Goal: Information Seeking & Learning: Learn about a topic

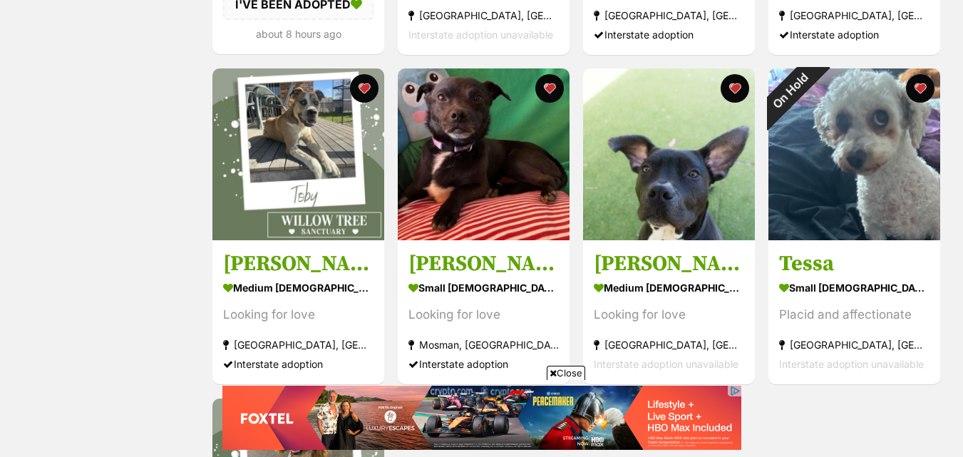
click at [573, 376] on span "Close" at bounding box center [566, 373] width 39 height 14
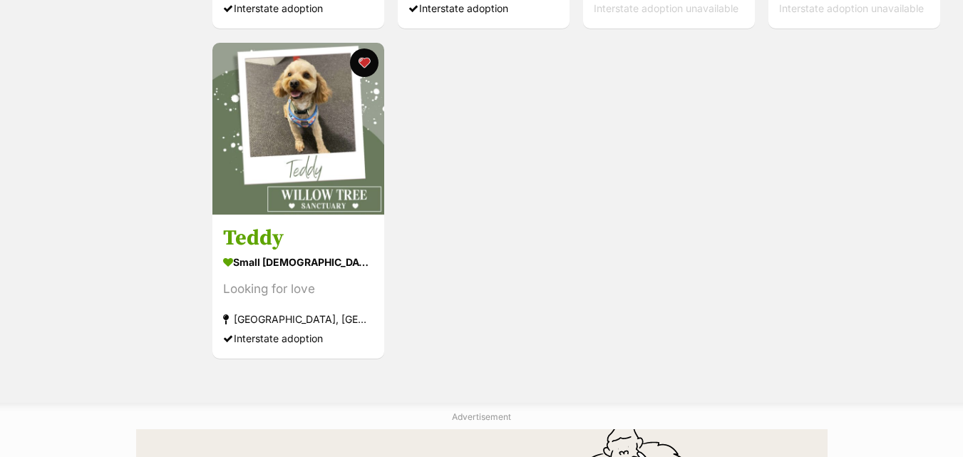
scroll to position [1569, 0]
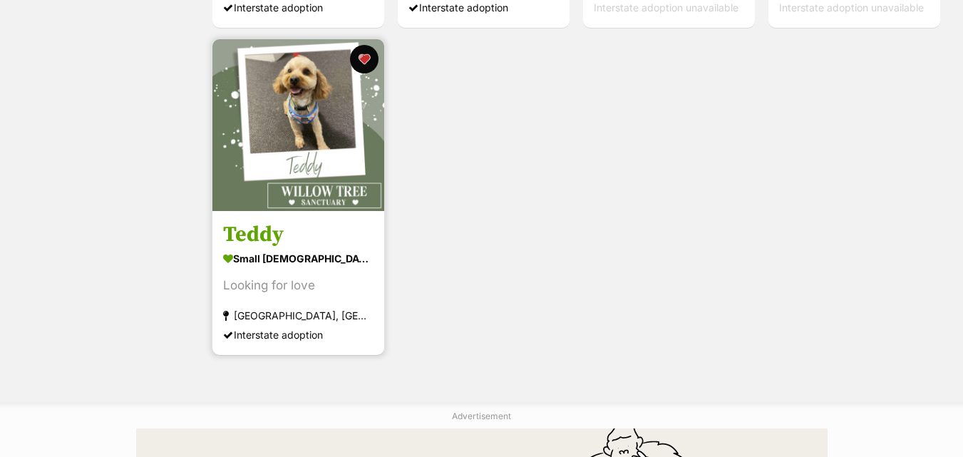
click at [294, 173] on img at bounding box center [298, 125] width 172 height 172
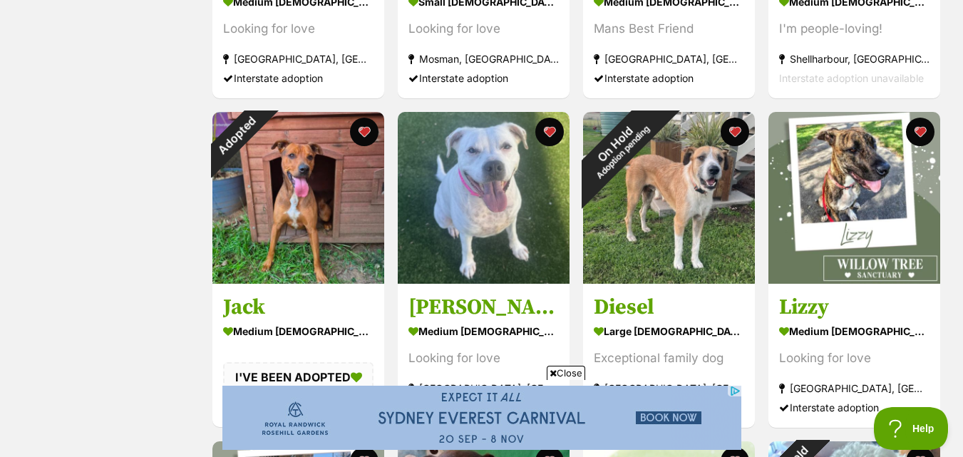
scroll to position [856, 0]
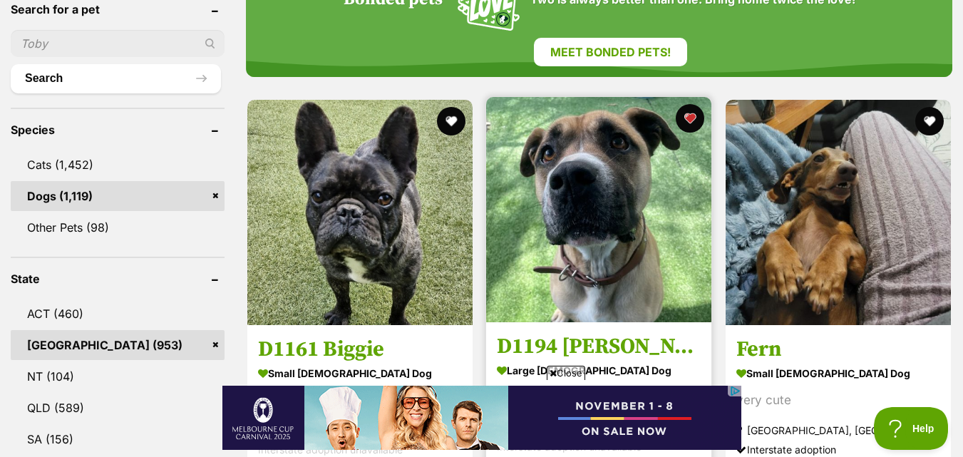
click at [503, 147] on img at bounding box center [598, 209] width 225 height 225
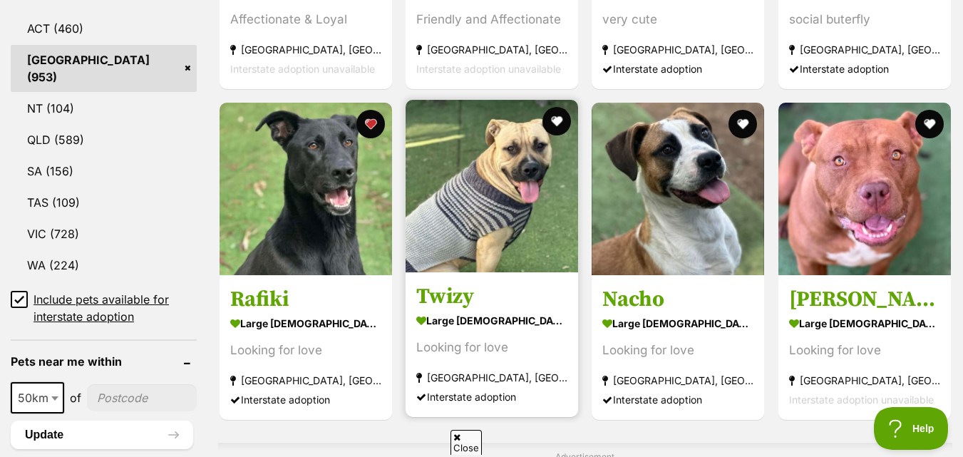
click at [530, 168] on img at bounding box center [492, 186] width 173 height 173
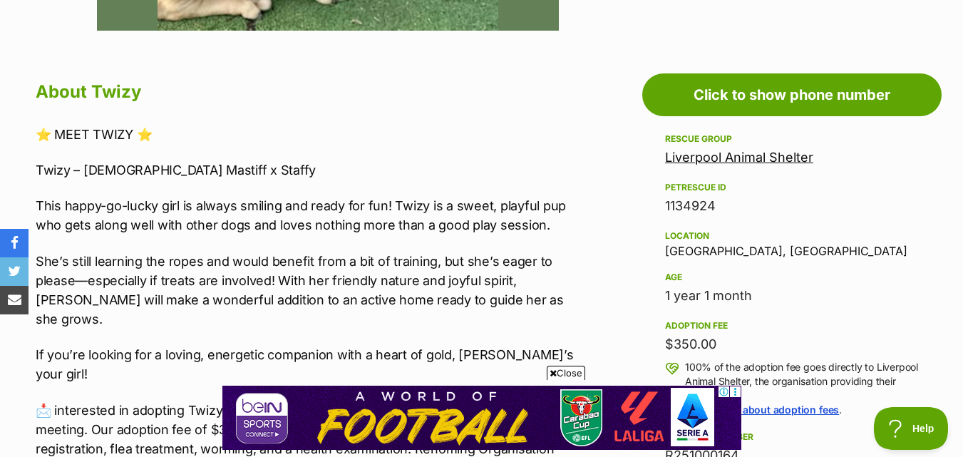
scroll to position [856, 0]
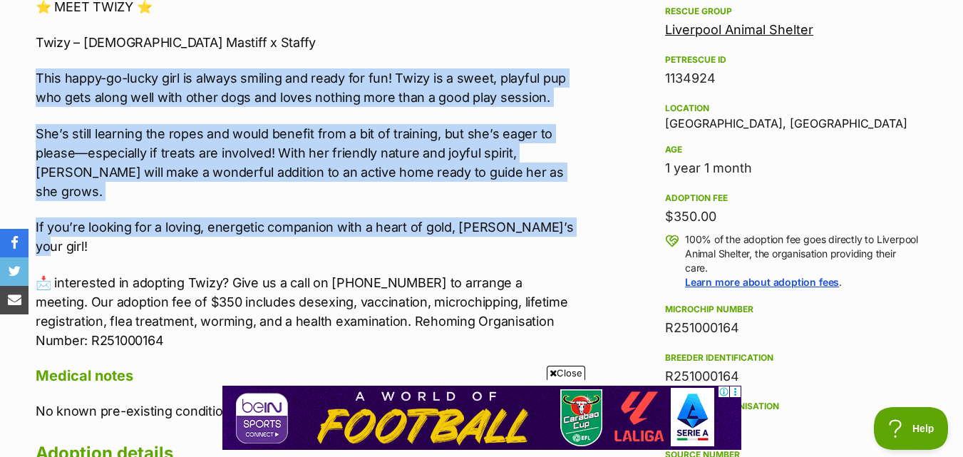
drag, startPoint x: 30, startPoint y: 69, endPoint x: 432, endPoint y: 153, distance: 410.7
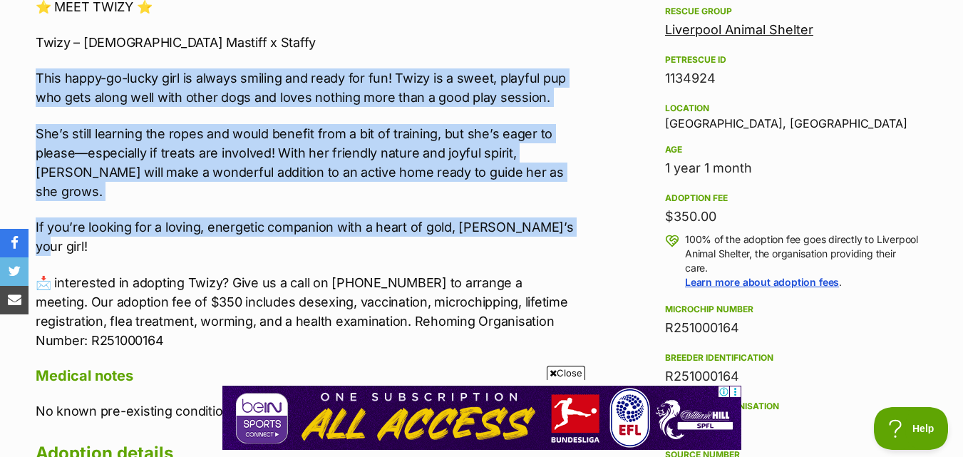
click at [565, 212] on div "About Twizy ⭐️ MEET TWIZY ⭐️ Twizy – 12 month old Mastiff x Staffy This happy-g…" at bounding box center [297, 328] width 553 height 759
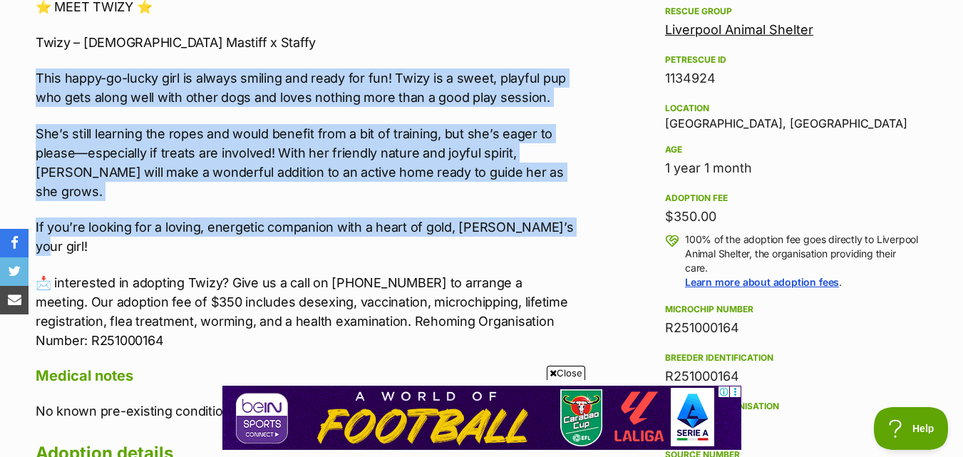
copy div "This happy-go-lucky girl is always smiling and ready for fun! Twizy is a sweet,…"
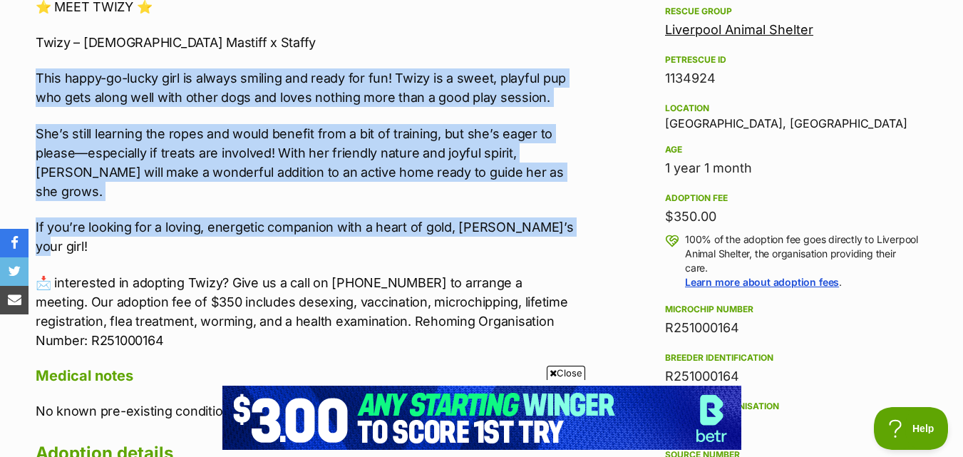
scroll to position [0, 0]
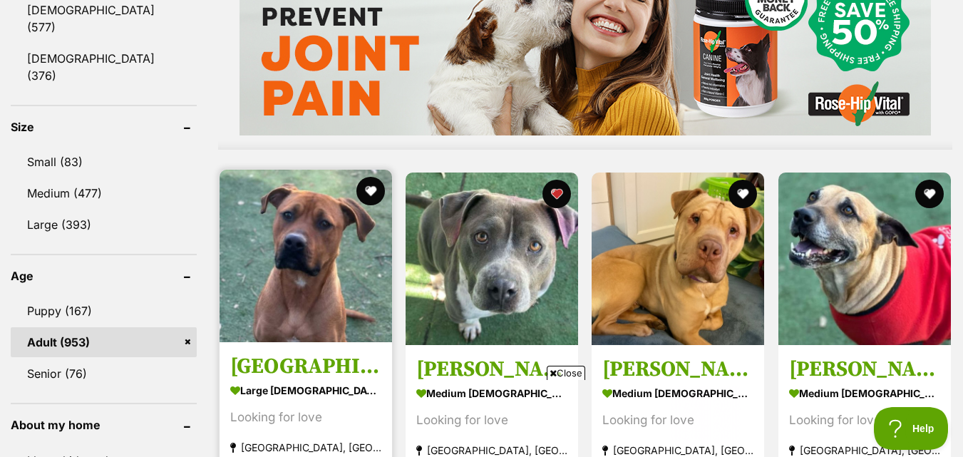
click at [280, 269] on img at bounding box center [306, 256] width 173 height 173
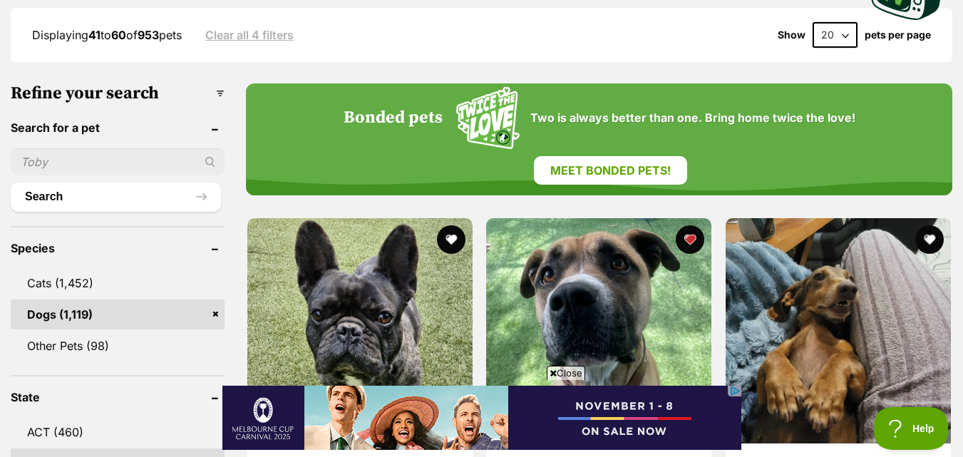
scroll to position [499, 0]
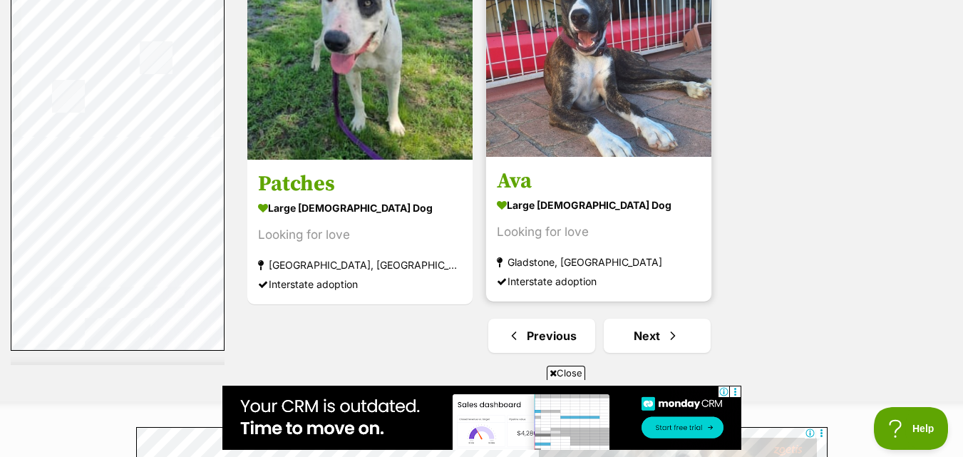
scroll to position [3850, 0]
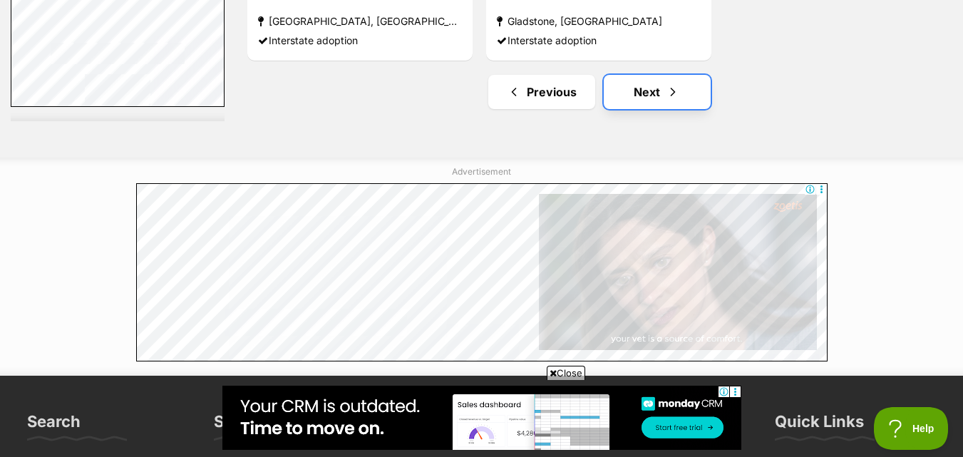
click at [647, 100] on link "Next" at bounding box center [657, 92] width 107 height 34
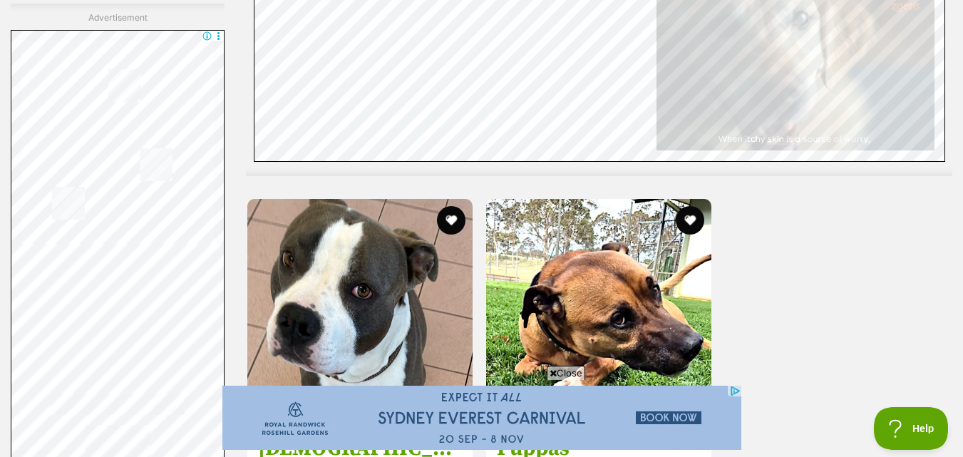
scroll to position [3422, 0]
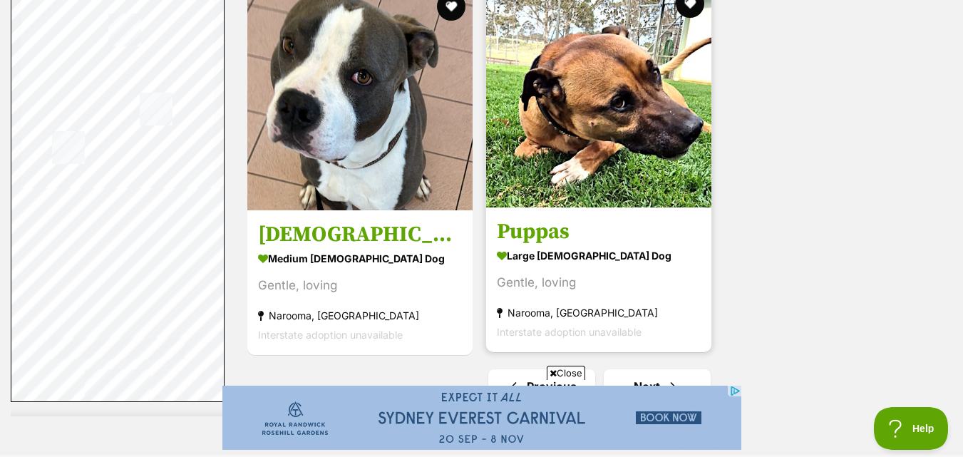
click at [605, 257] on strong "large male Dog" at bounding box center [599, 255] width 204 height 21
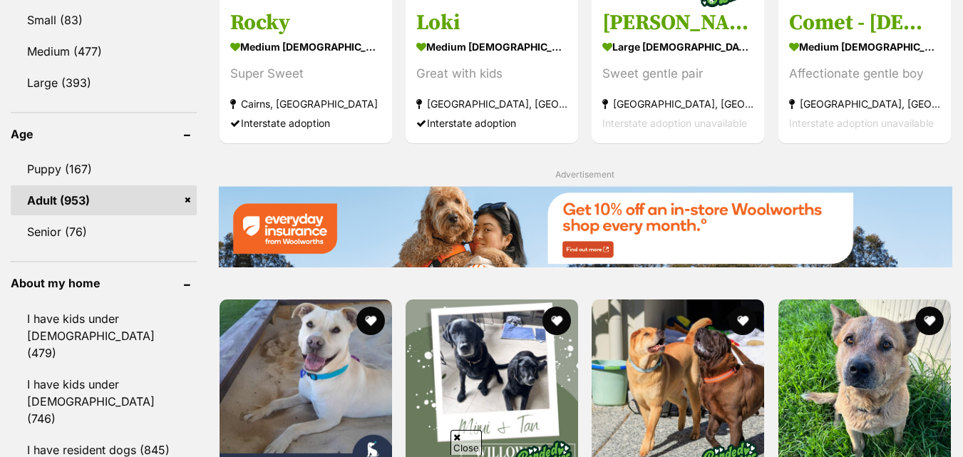
scroll to position [1854, 0]
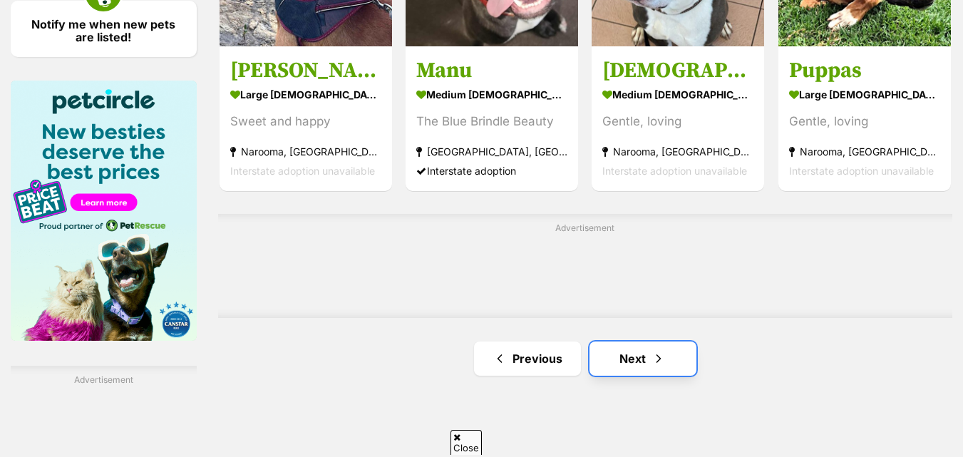
click at [650, 367] on link "Next" at bounding box center [643, 359] width 107 height 34
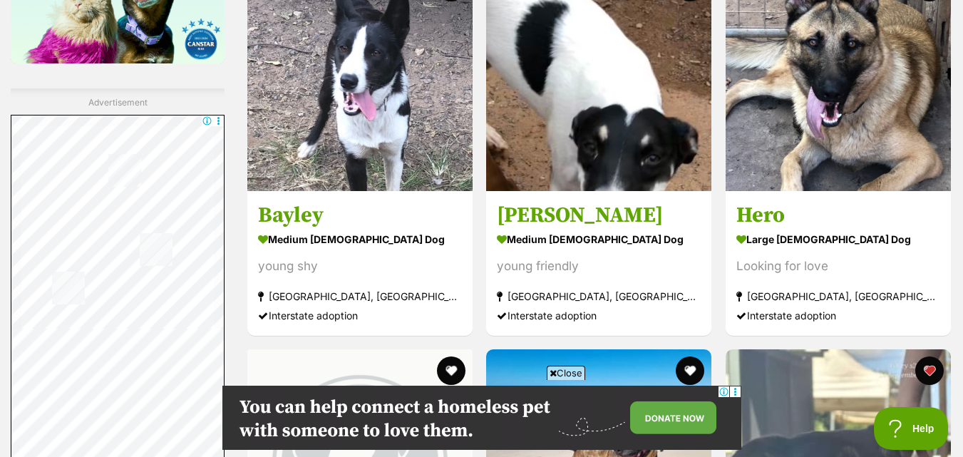
scroll to position [2709, 0]
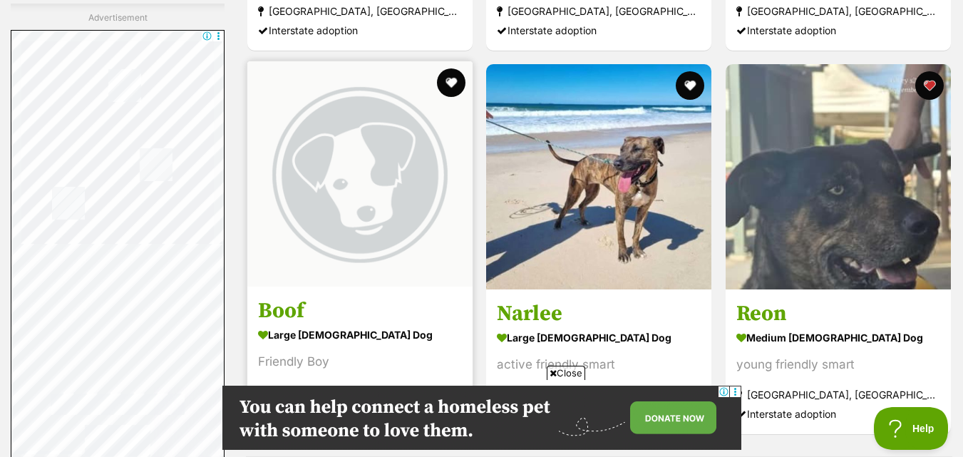
click at [374, 200] on img at bounding box center [359, 173] width 225 height 225
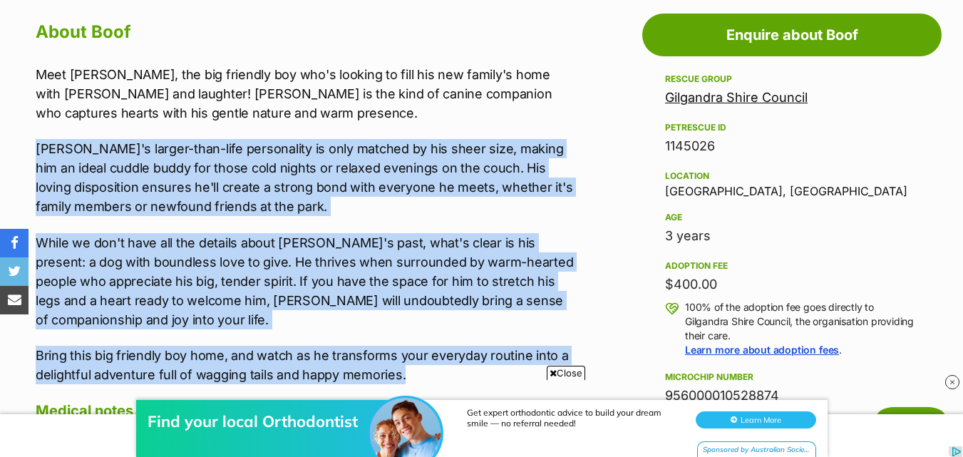
drag, startPoint x: 22, startPoint y: 142, endPoint x: 424, endPoint y: 366, distance: 459.6
click at [424, 366] on div "About Boof Meet Boof, the big friendly boy who's looking to fill his new family…" at bounding box center [297, 396] width 553 height 761
copy div "Boof's larger-than-life personality is only matched by his sheer size, making h…"
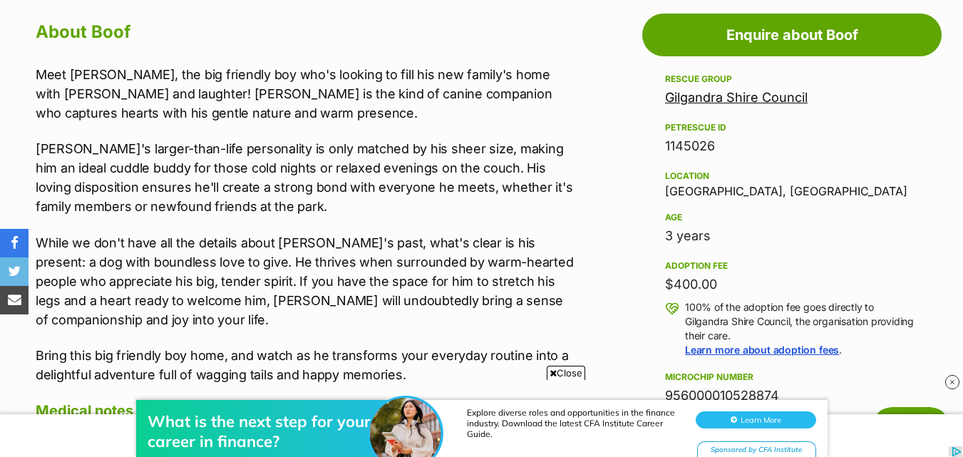
click at [402, 116] on p "Meet Boof, the big friendly boy who's looking to fill his new family's home wit…" at bounding box center [305, 94] width 538 height 58
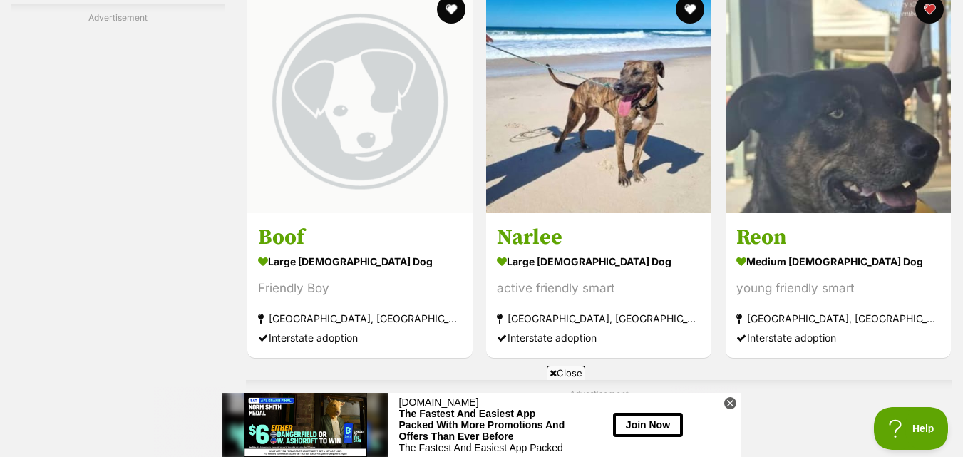
scroll to position [2785, 0]
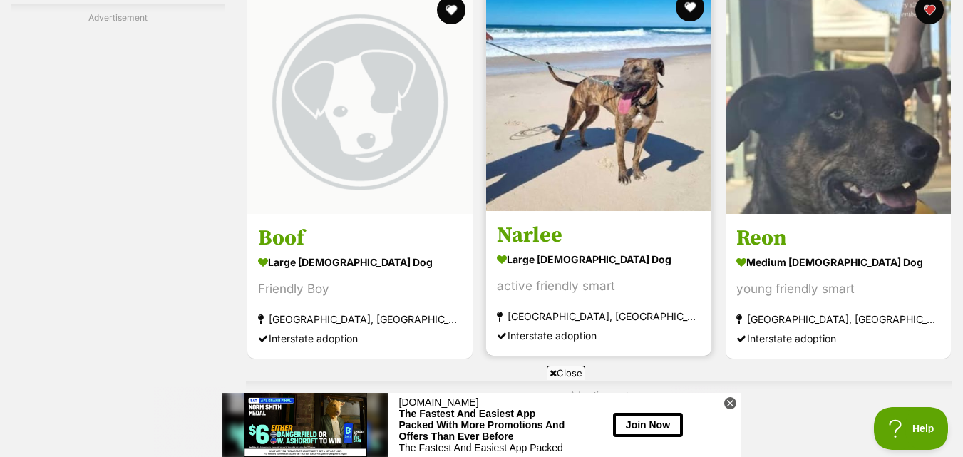
click at [615, 128] on img at bounding box center [598, 98] width 225 height 225
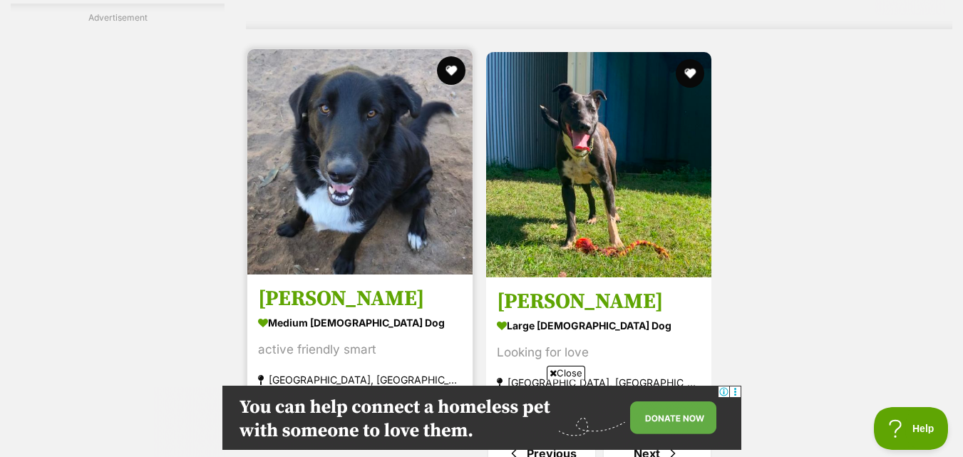
scroll to position [0, 0]
click at [337, 178] on img at bounding box center [359, 161] width 225 height 225
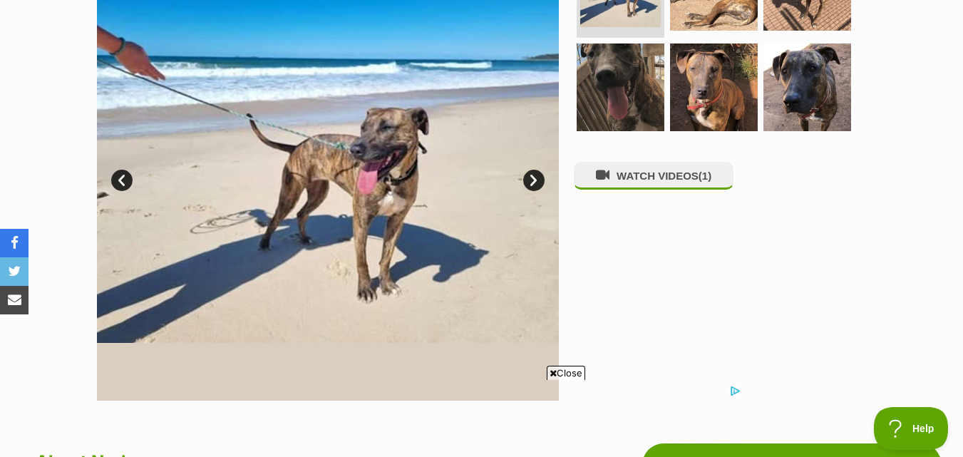
scroll to position [357, 0]
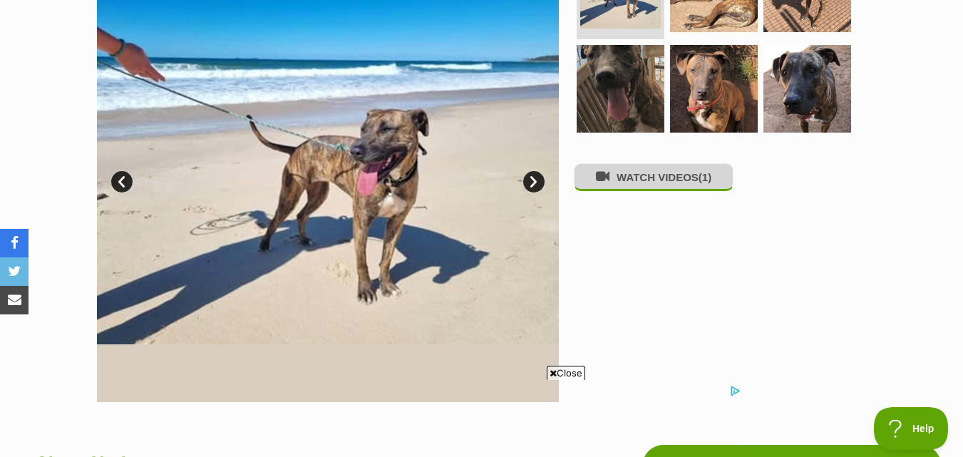
click at [637, 185] on button "WATCH VIDEOS (1)" at bounding box center [654, 177] width 160 height 28
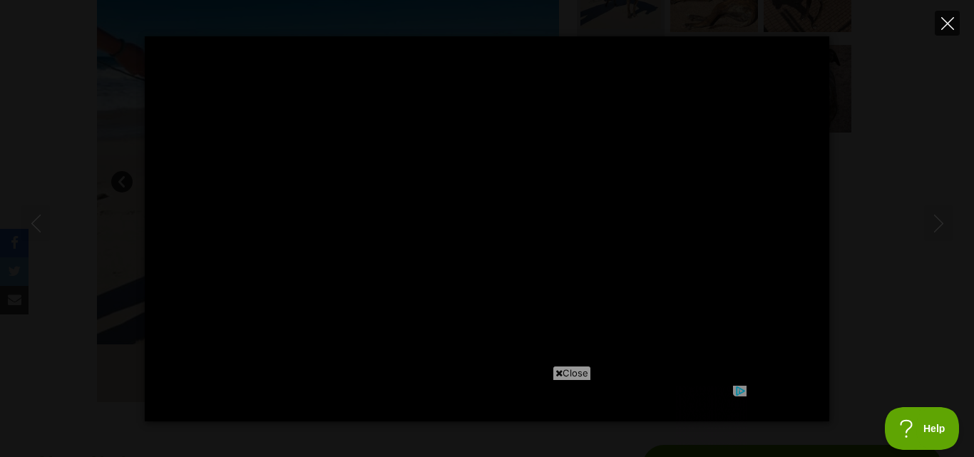
click at [944, 23] on icon "Close" at bounding box center [947, 23] width 13 height 13
type input "75.31"
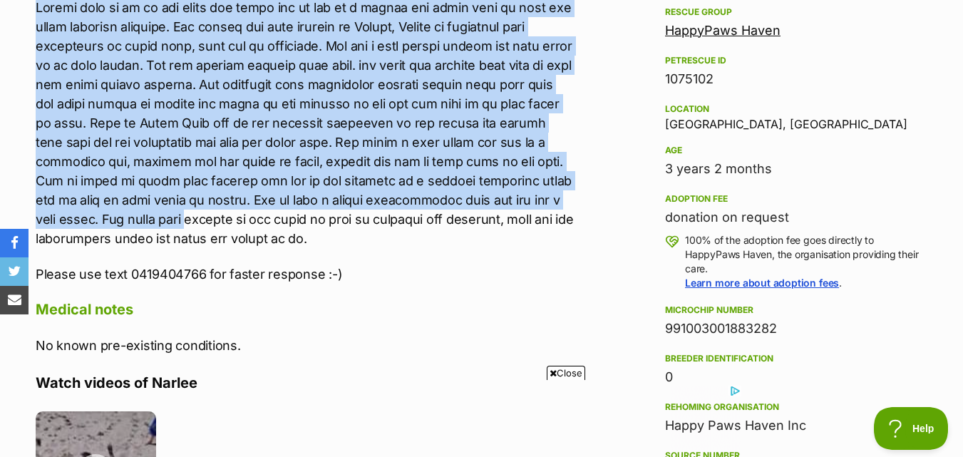
scroll to position [856, 0]
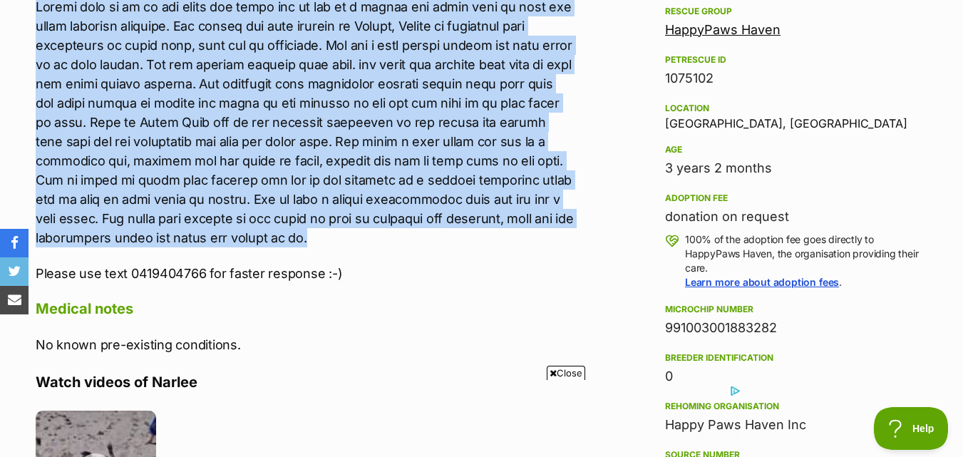
drag, startPoint x: 27, startPoint y: 143, endPoint x: 366, endPoint y: 240, distance: 352.1
click at [366, 240] on div "About Narlee Please use text 0419404766 for faster response :-) Medical notes N…" at bounding box center [297, 380] width 553 height 862
copy p "Narlee came to us as her owner had taken her in due to a friend not being able …"
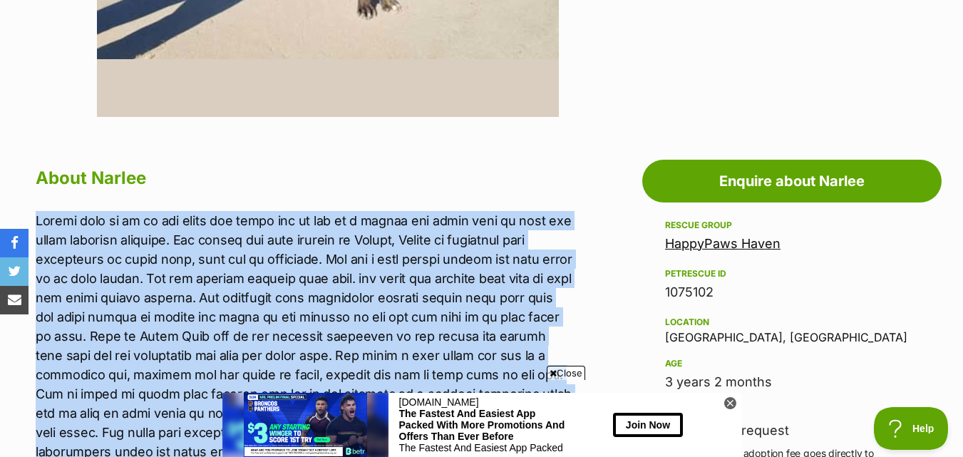
scroll to position [0, 0]
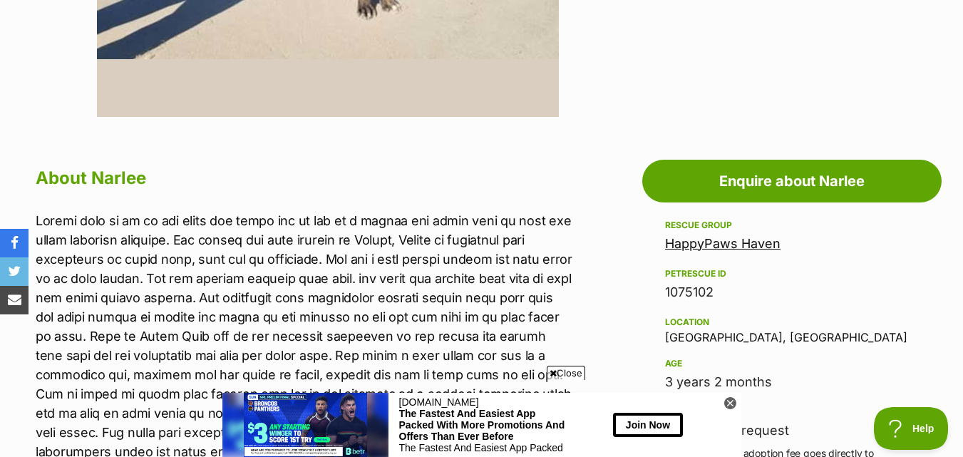
click at [279, 173] on h2 "About Narlee" at bounding box center [305, 178] width 538 height 31
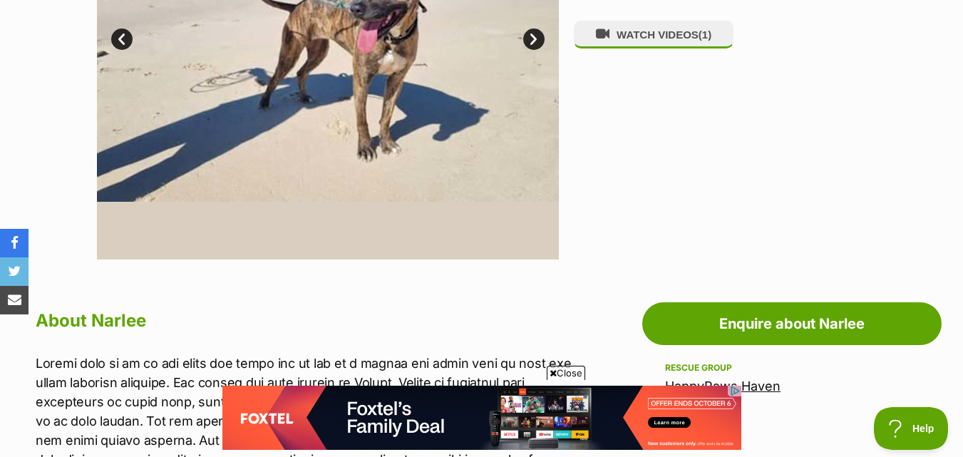
scroll to position [285, 0]
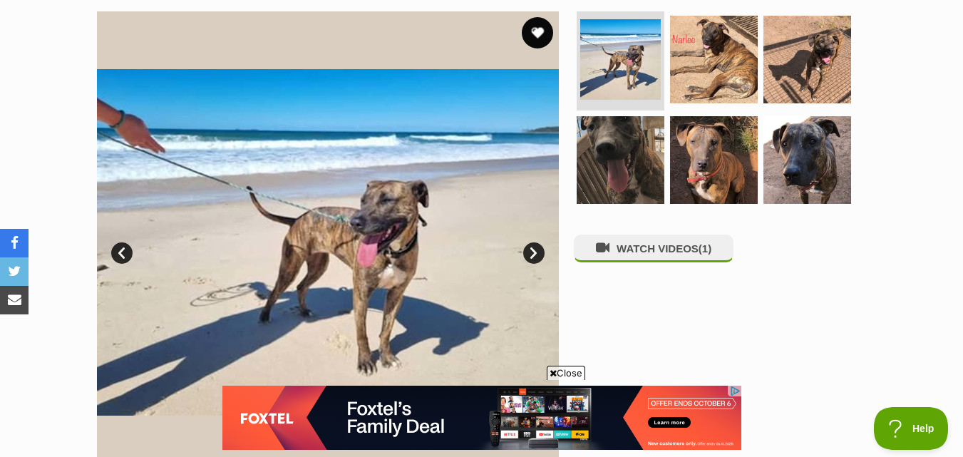
click at [544, 34] on button "favourite" at bounding box center [537, 32] width 31 height 31
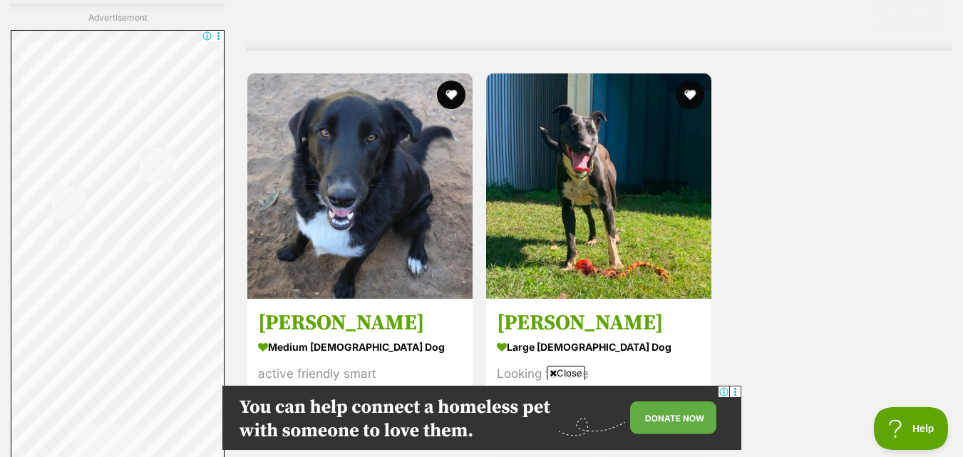
click at [579, 141] on img at bounding box center [598, 185] width 225 height 225
